Goal: Information Seeking & Learning: Learn about a topic

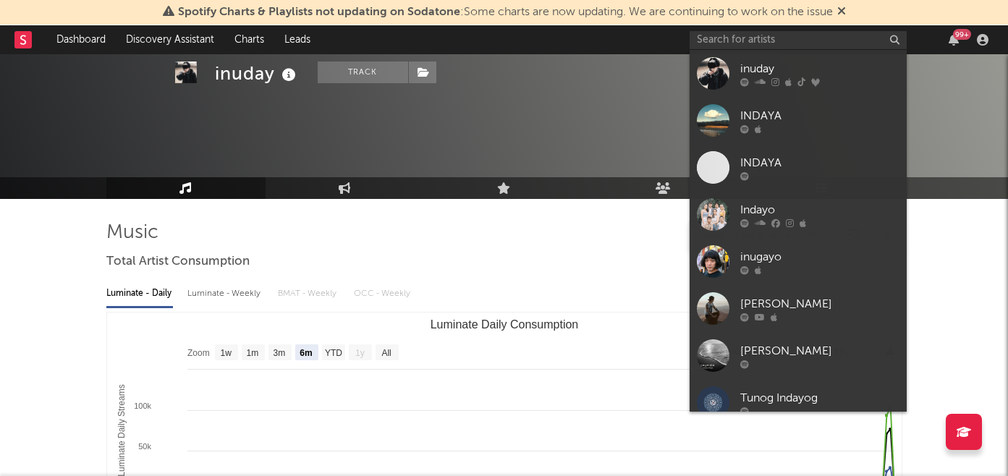
select select "6m"
click at [773, 38] on input "text" at bounding box center [798, 40] width 217 height 18
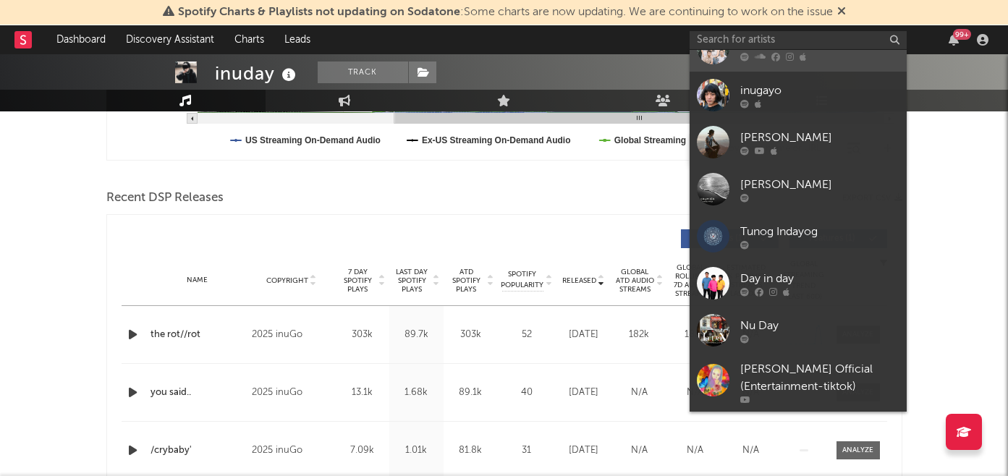
scroll to position [213, 0]
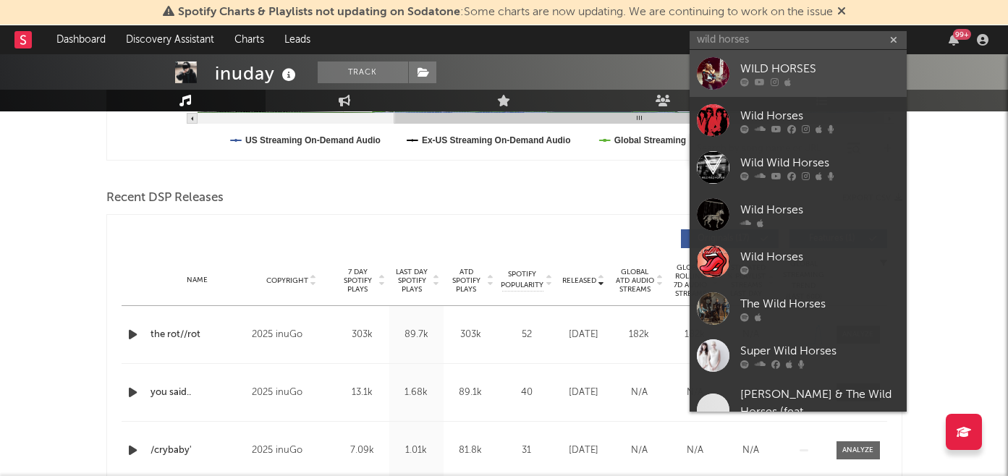
type input "wild horses"
click at [747, 77] on icon at bounding box center [744, 81] width 9 height 9
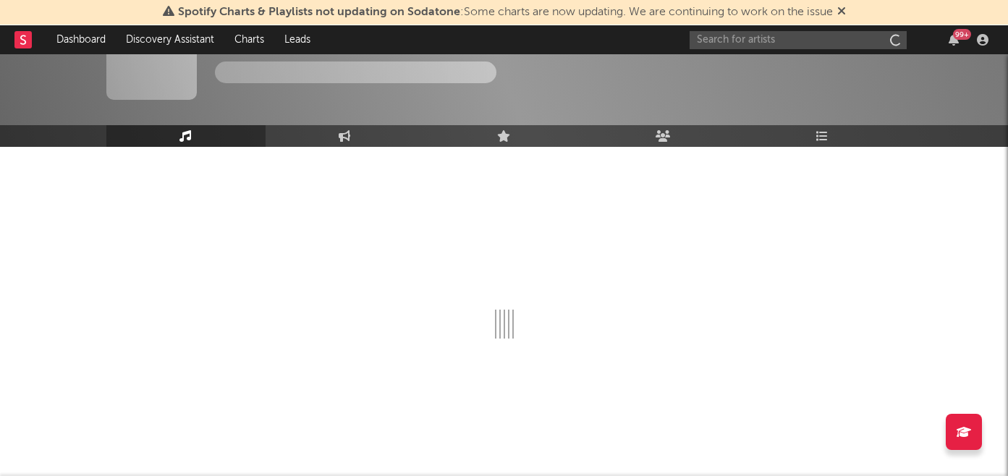
scroll to position [442, 0]
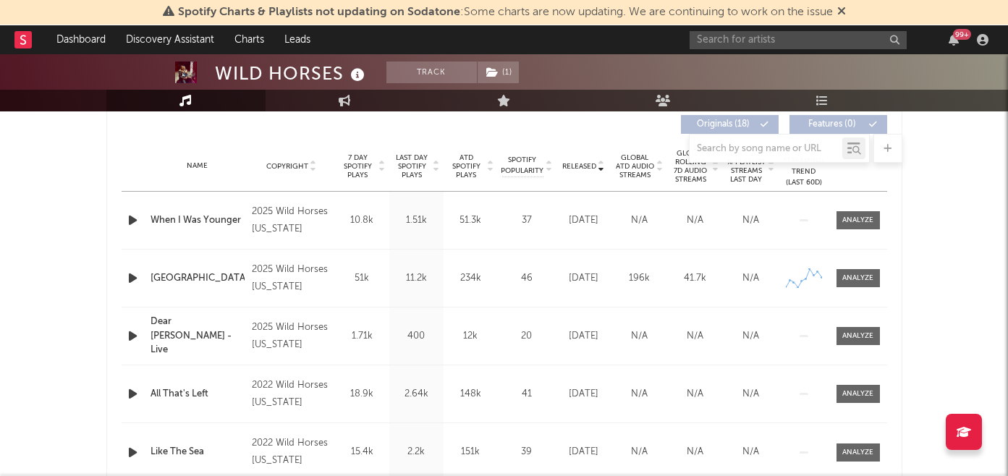
select select "6m"
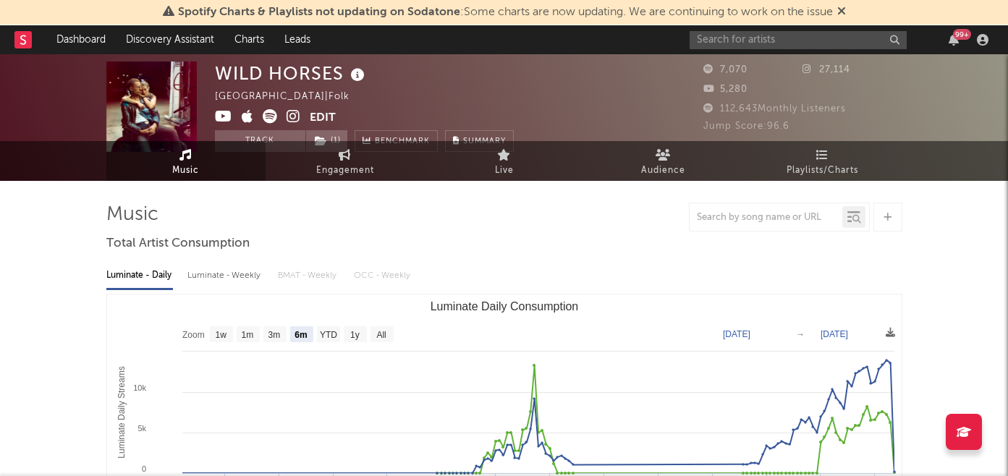
scroll to position [0, 0]
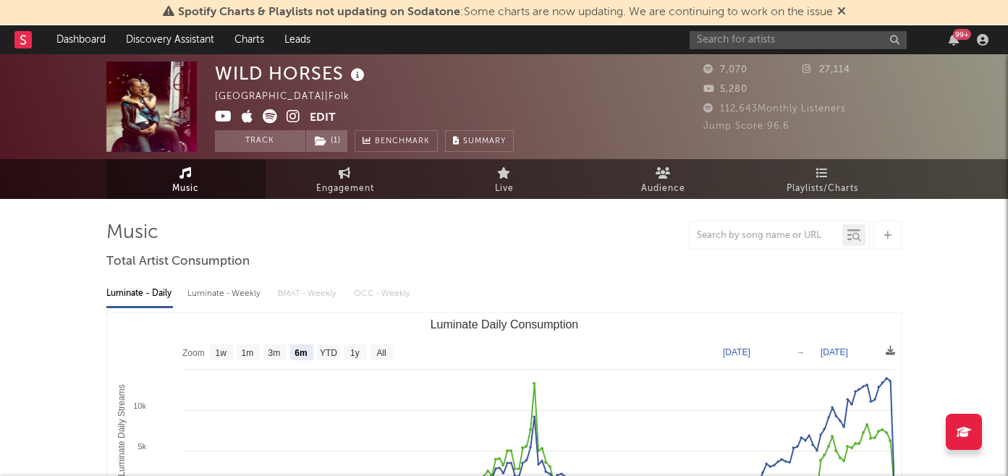
click at [294, 118] on icon at bounding box center [294, 116] width 14 height 14
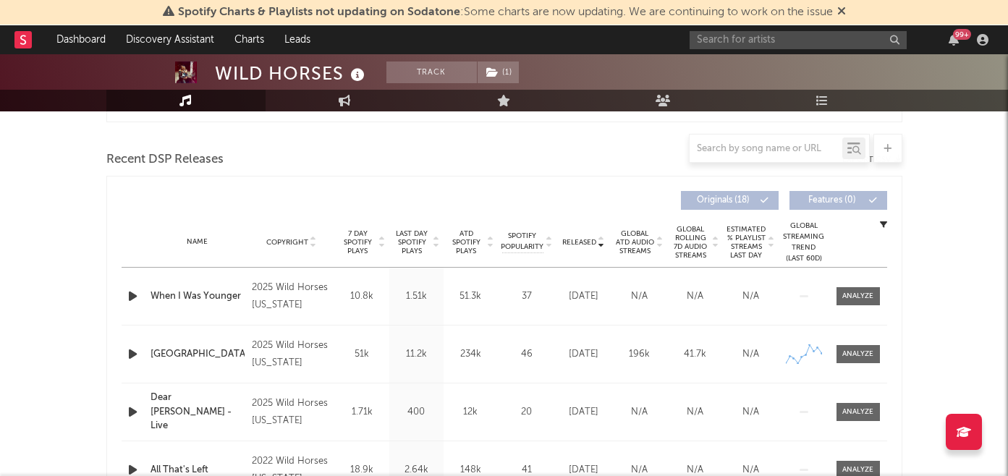
scroll to position [520, 0]
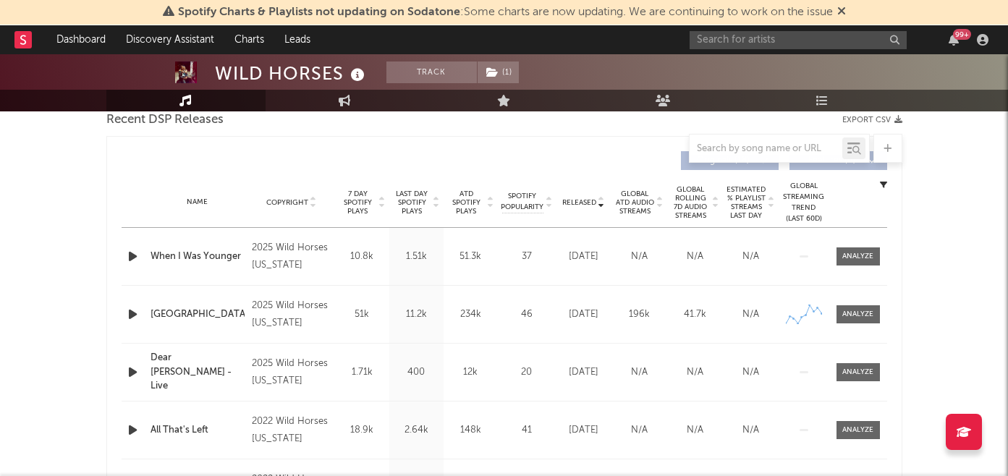
click at [360, 207] on span "7 Day Spotify Plays" at bounding box center [358, 203] width 38 height 26
click at [859, 253] on div at bounding box center [857, 256] width 31 height 11
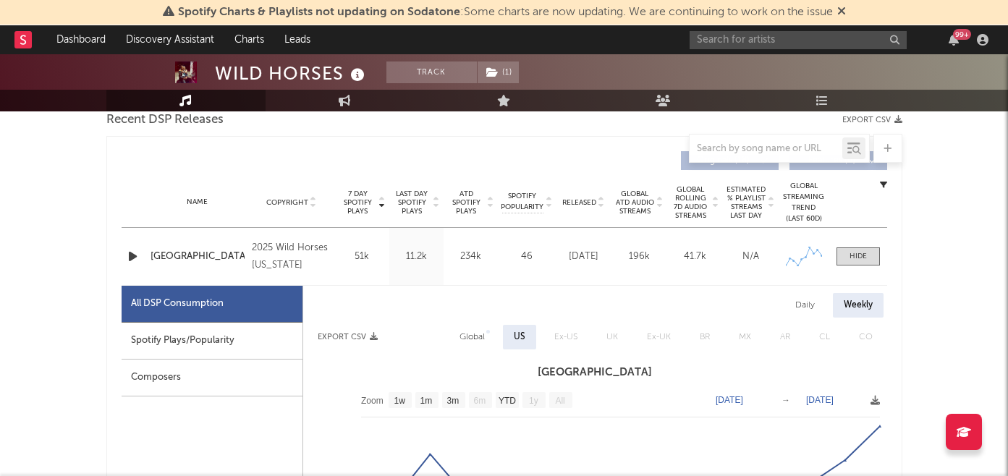
click at [250, 341] on div "Spotify Plays/Popularity" at bounding box center [212, 341] width 181 height 37
select select "1w"
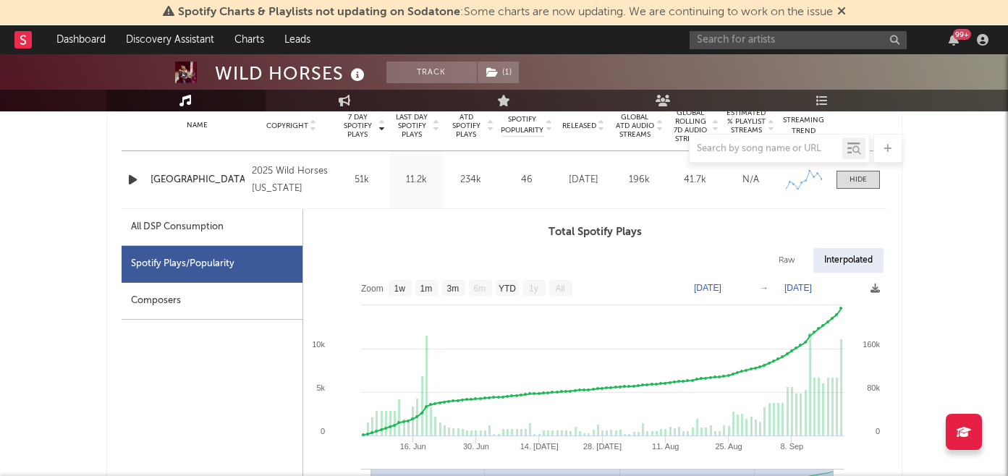
scroll to position [603, 0]
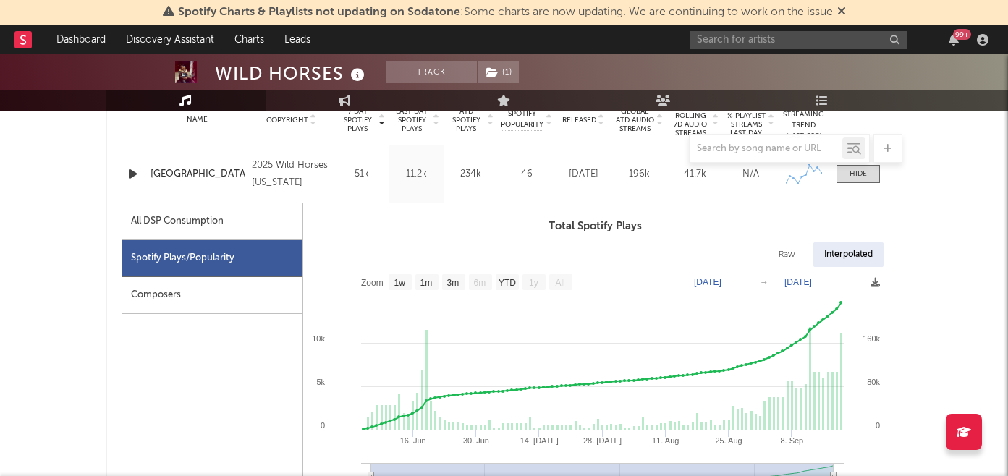
click at [250, 226] on div "All DSP Consumption" at bounding box center [212, 221] width 181 height 37
select select "1w"
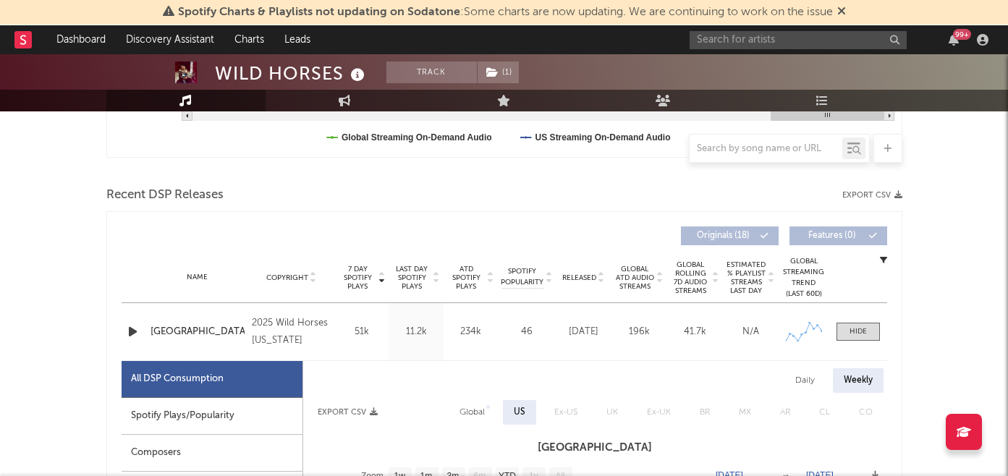
scroll to position [436, 0]
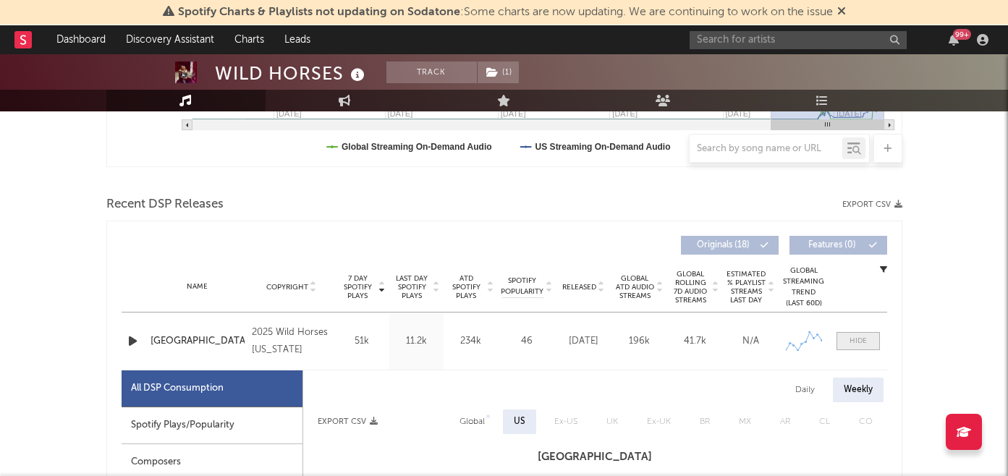
click at [850, 340] on div at bounding box center [857, 341] width 17 height 11
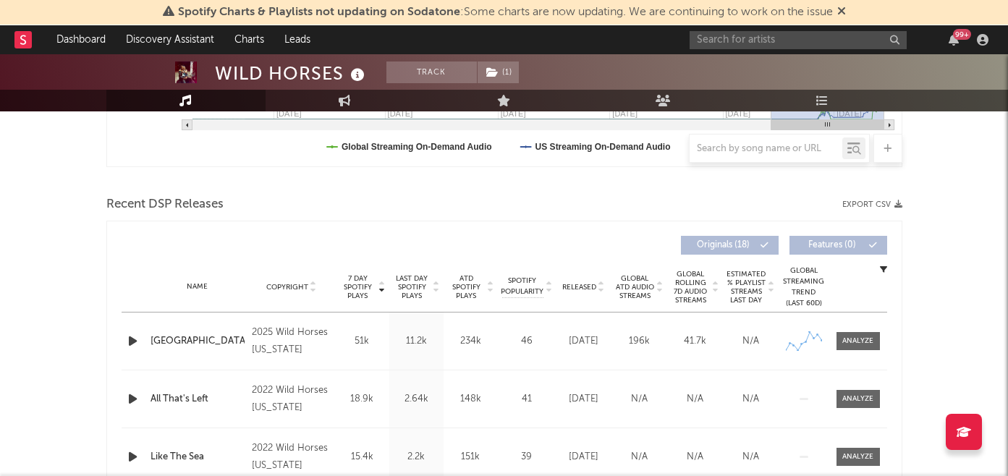
click at [135, 344] on icon "button" at bounding box center [132, 341] width 15 height 18
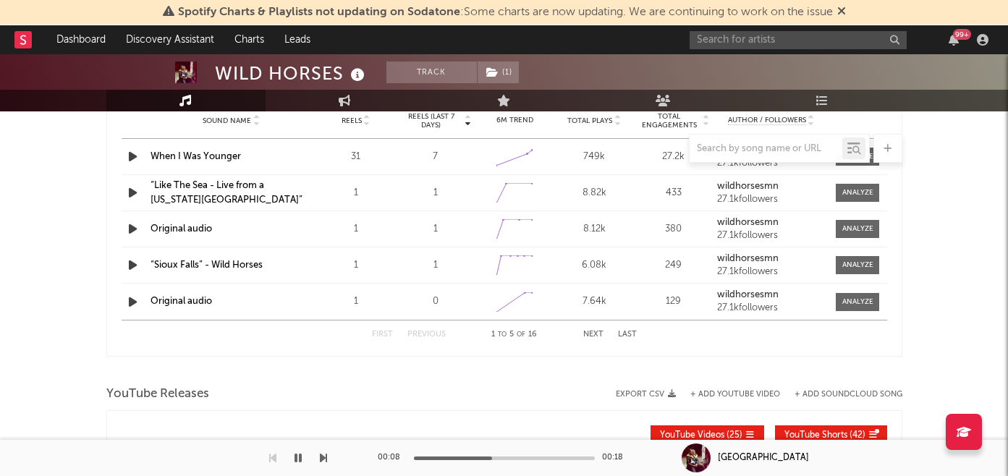
scroll to position [952, 0]
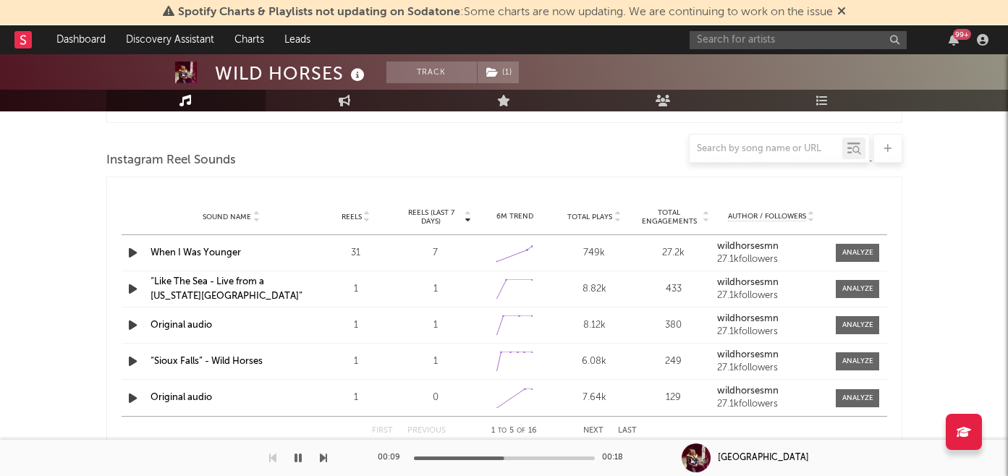
click at [132, 357] on icon "button" at bounding box center [132, 361] width 15 height 18
click at [481, 457] on div at bounding box center [504, 459] width 181 height 4
click at [531, 457] on div at bounding box center [504, 459] width 181 height 4
click at [129, 357] on icon "button" at bounding box center [132, 361] width 14 height 18
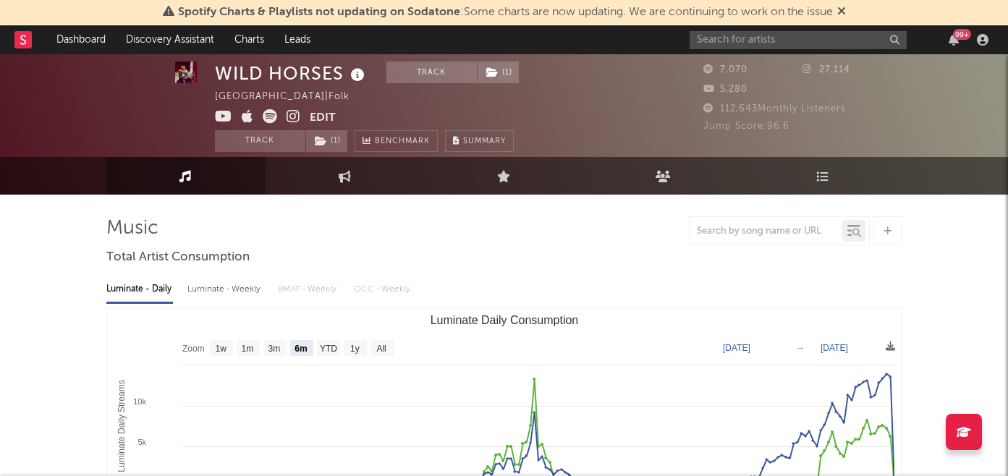
scroll to position [0, 0]
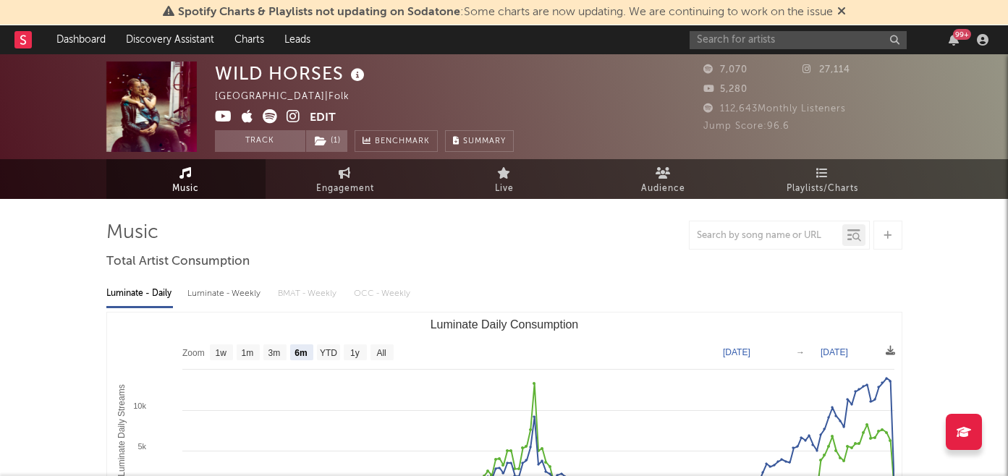
click at [296, 116] on icon at bounding box center [294, 116] width 14 height 14
click at [320, 119] on button "Edit" at bounding box center [323, 118] width 26 height 18
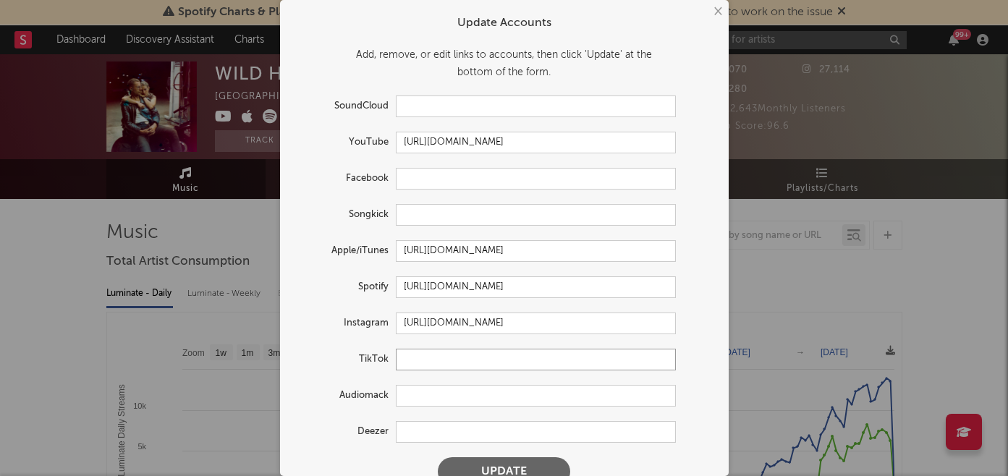
click at [448, 357] on input "text" at bounding box center [536, 360] width 280 height 22
paste input "[URL][DOMAIN_NAME]"
type input "[URL][DOMAIN_NAME]"
click at [492, 467] on button "Update" at bounding box center [504, 471] width 132 height 29
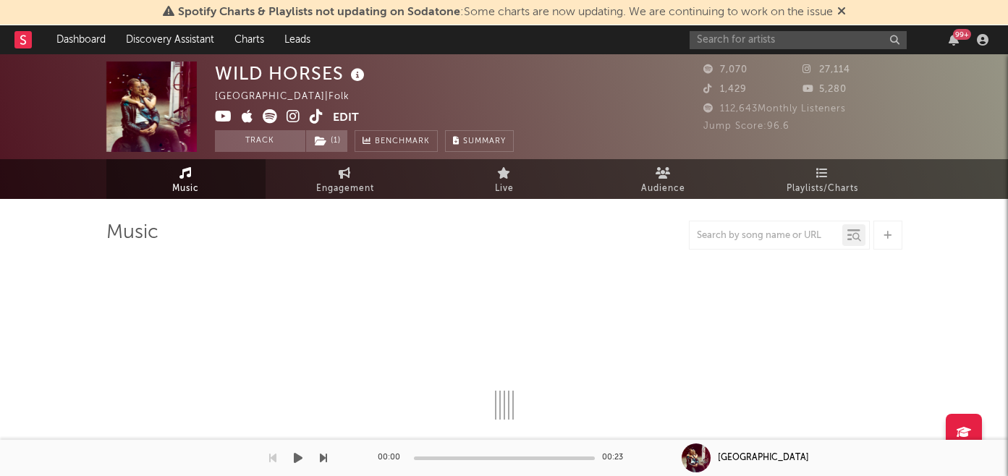
select select "6m"
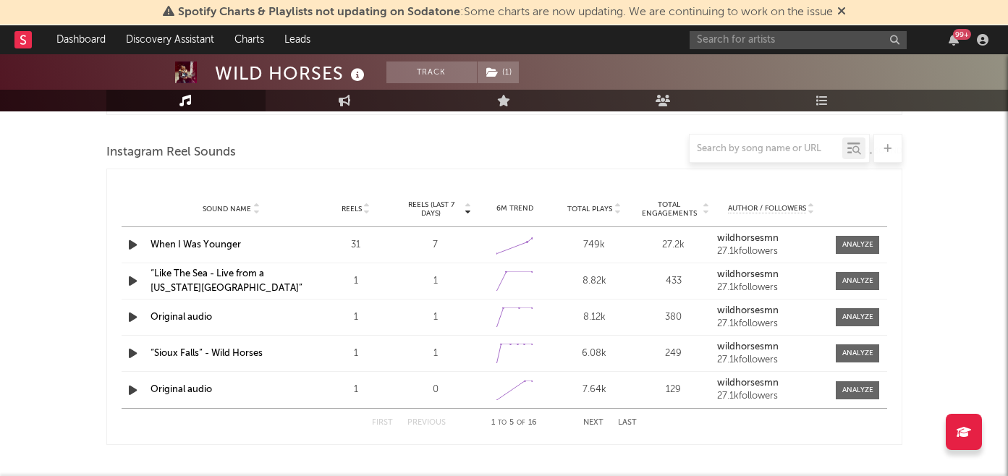
scroll to position [958, 0]
click at [848, 245] on div at bounding box center [857, 246] width 31 height 11
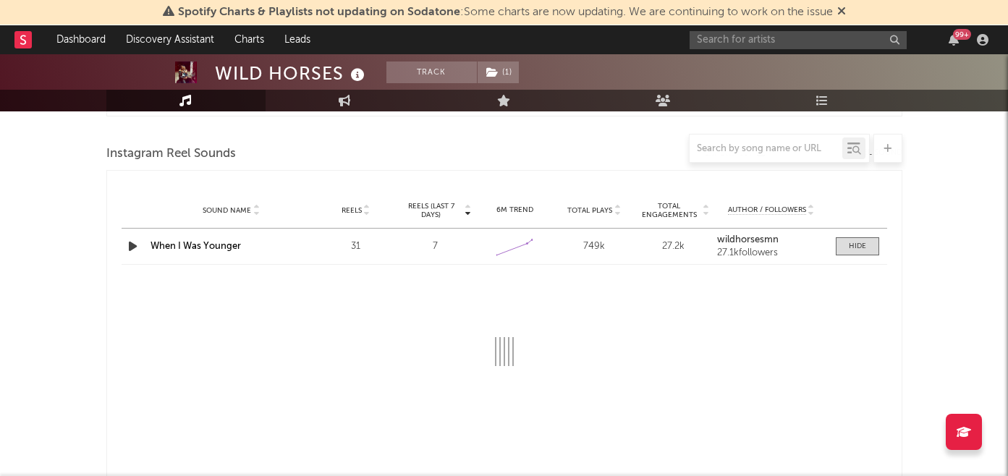
select select "1w"
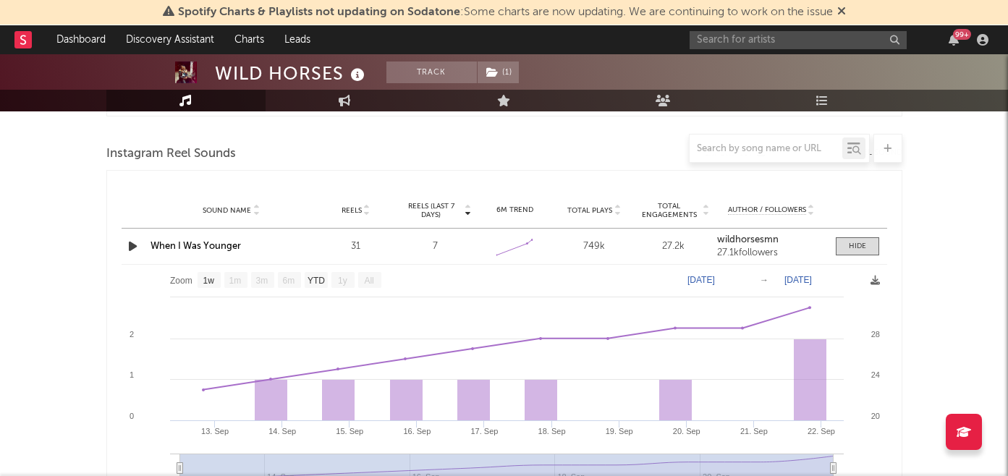
click at [187, 245] on link "When I Was Younger" at bounding box center [196, 246] width 90 height 9
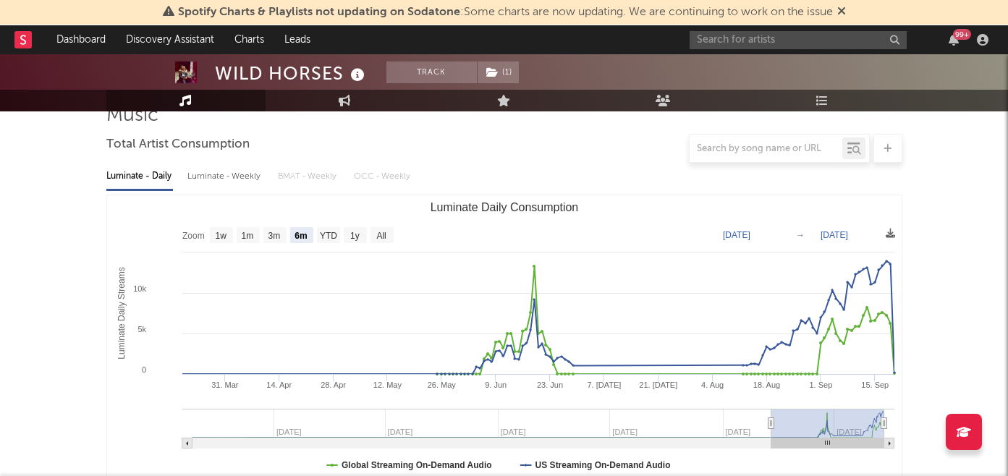
scroll to position [0, 0]
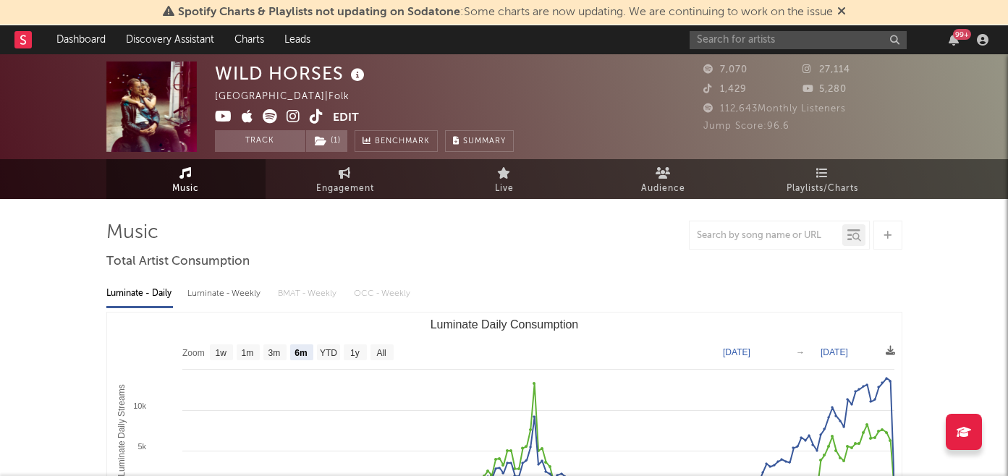
click at [315, 118] on icon at bounding box center [317, 116] width 14 height 14
click at [813, 174] on link "Playlists/Charts" at bounding box center [822, 179] width 159 height 40
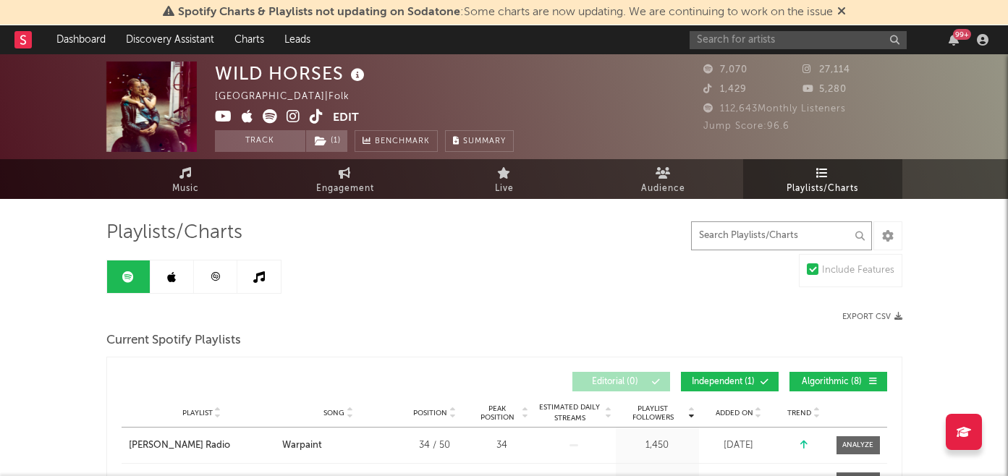
click at [774, 239] on input "text" at bounding box center [781, 235] width 181 height 29
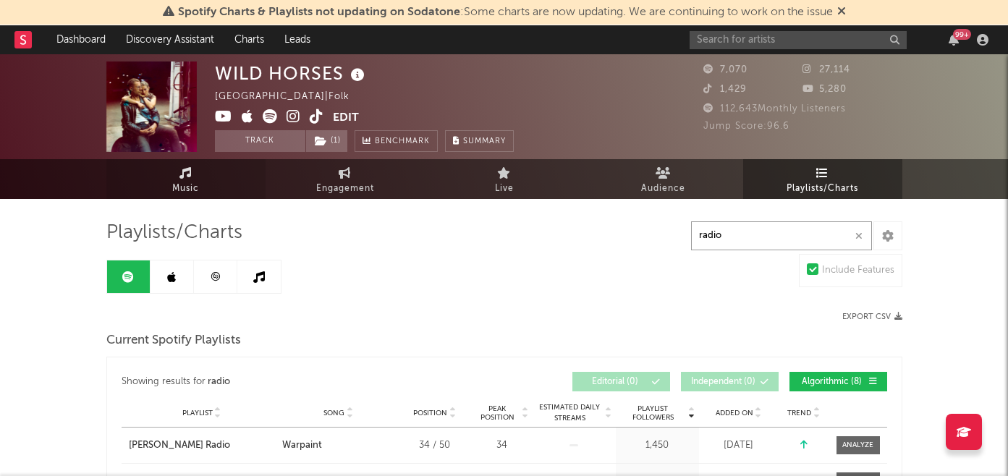
type input "radio"
click at [177, 179] on link "Music" at bounding box center [185, 179] width 159 height 40
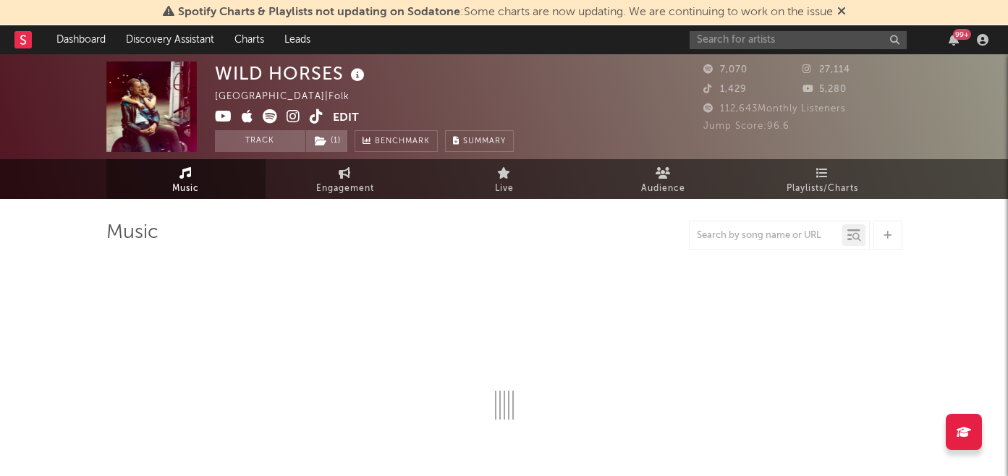
select select "6m"
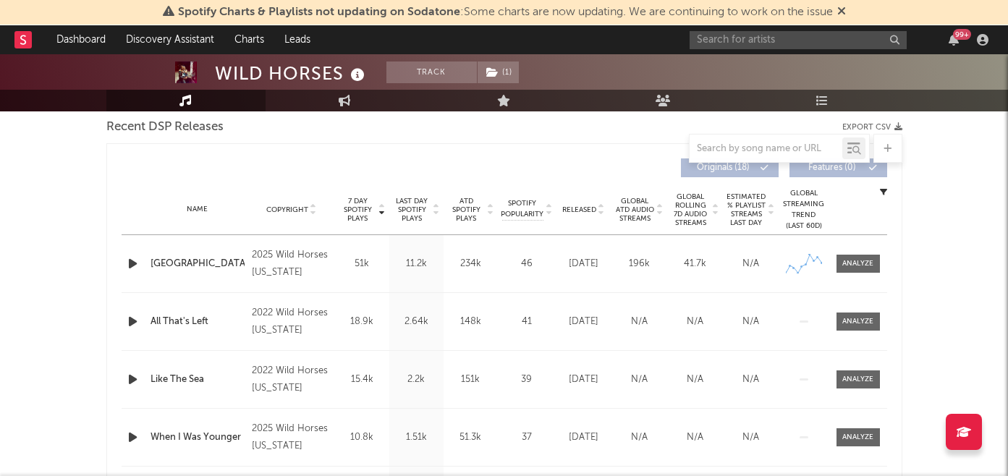
scroll to position [514, 0]
click at [132, 266] on icon "button" at bounding box center [132, 263] width 15 height 18
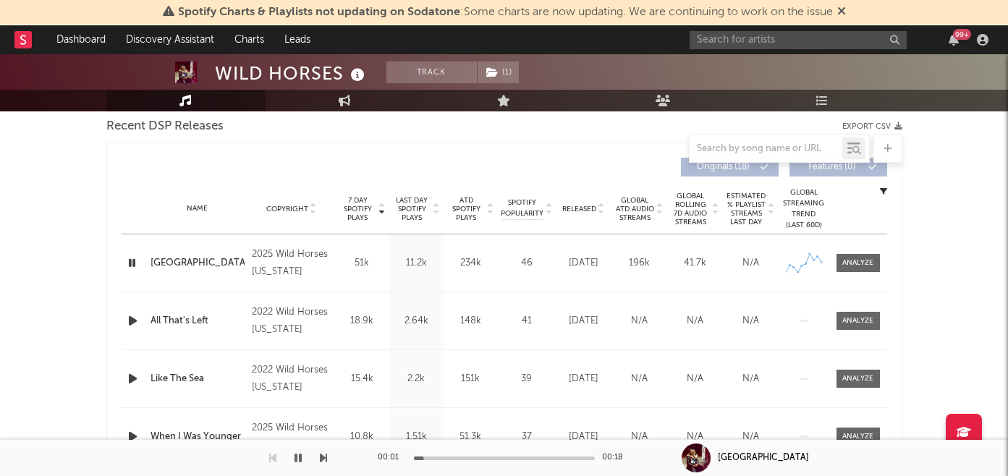
click at [509, 457] on div at bounding box center [504, 459] width 181 height 4
click at [533, 459] on div "00:10 00:18" at bounding box center [504, 458] width 253 height 36
click at [550, 459] on div at bounding box center [504, 459] width 181 height 4
click at [305, 457] on button "button" at bounding box center [298, 458] width 14 height 36
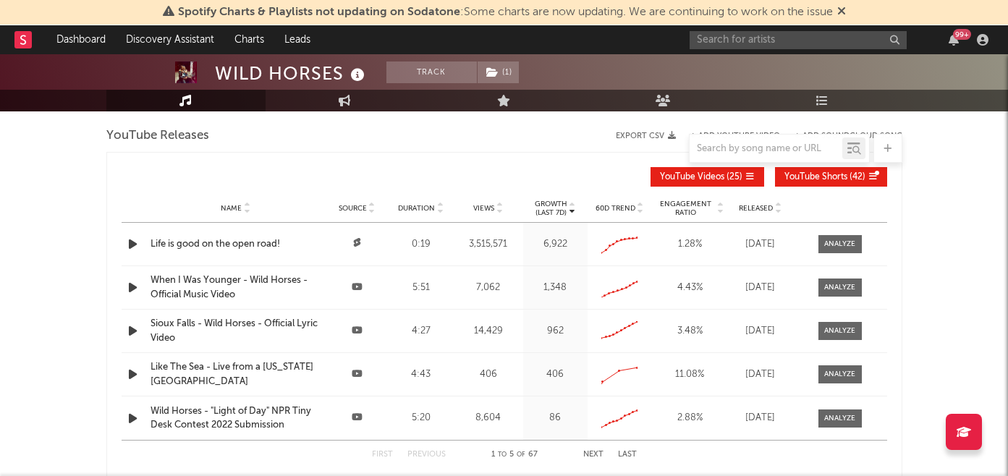
scroll to position [1330, 0]
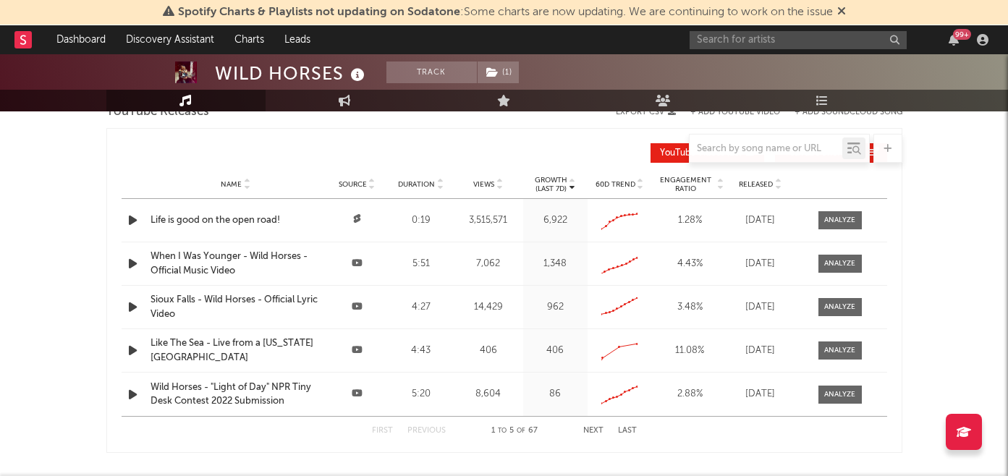
click at [132, 304] on icon "button" at bounding box center [132, 307] width 15 height 18
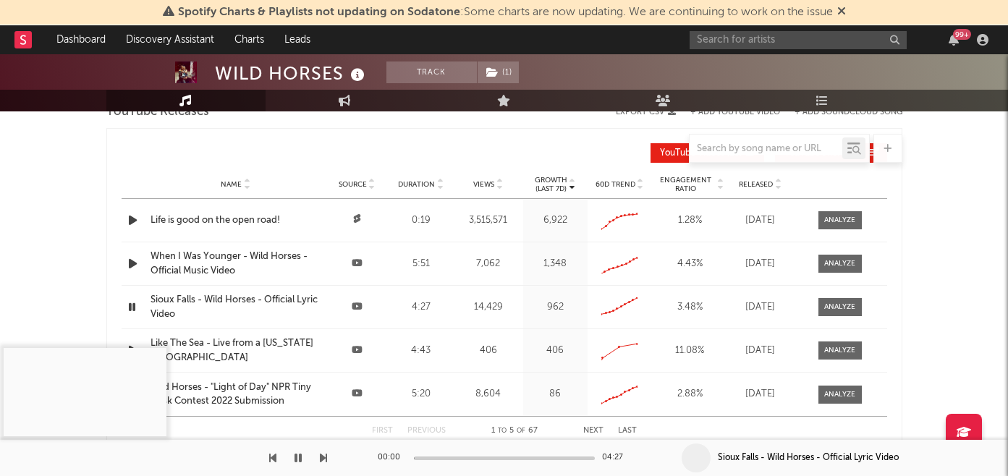
click at [436, 459] on div at bounding box center [504, 459] width 181 height 4
click at [300, 459] on icon "button" at bounding box center [298, 458] width 7 height 12
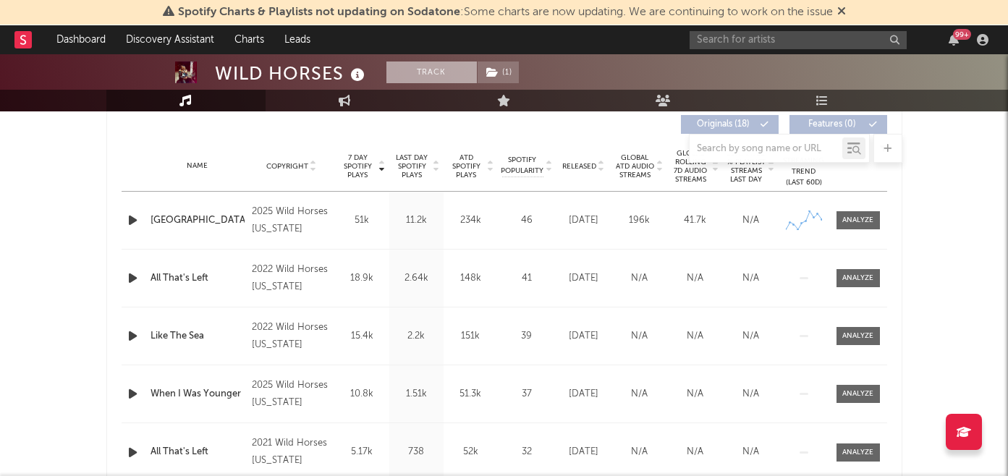
scroll to position [549, 0]
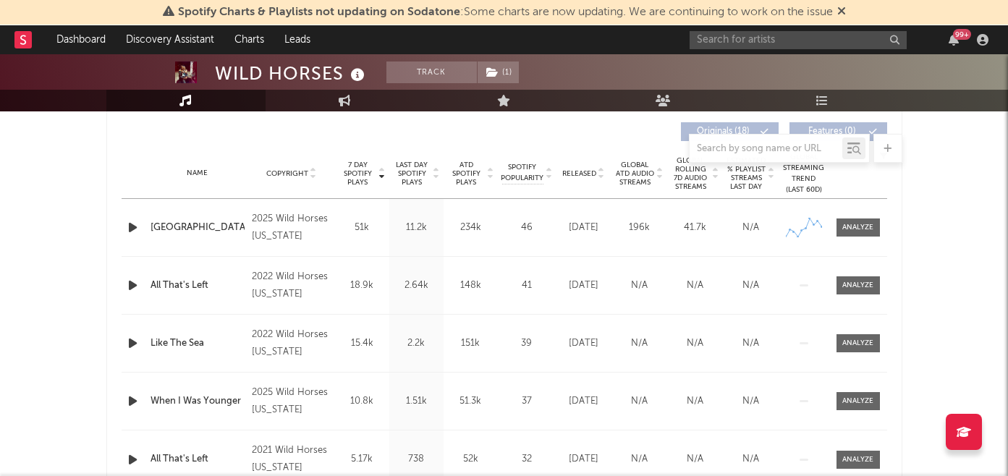
click at [588, 175] on span "Released" at bounding box center [579, 173] width 34 height 9
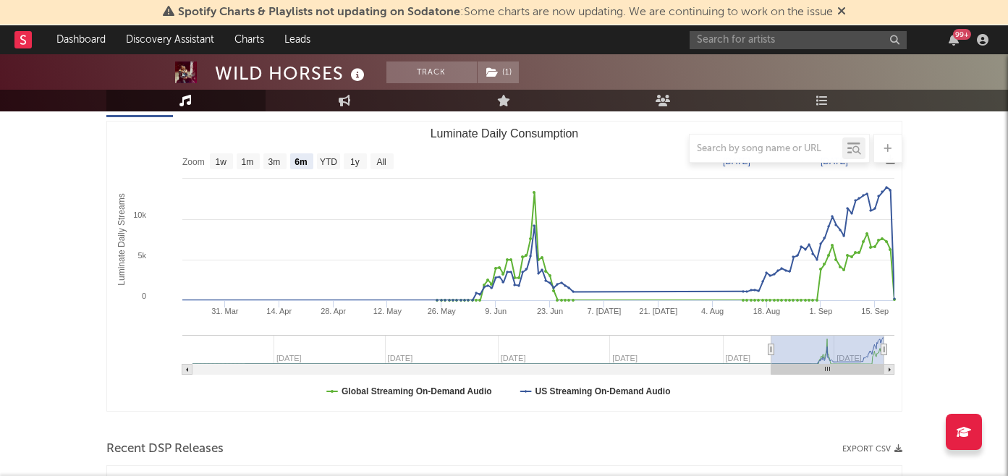
scroll to position [259, 0]
